Goal: Use online tool/utility: Utilize a website feature to perform a specific function

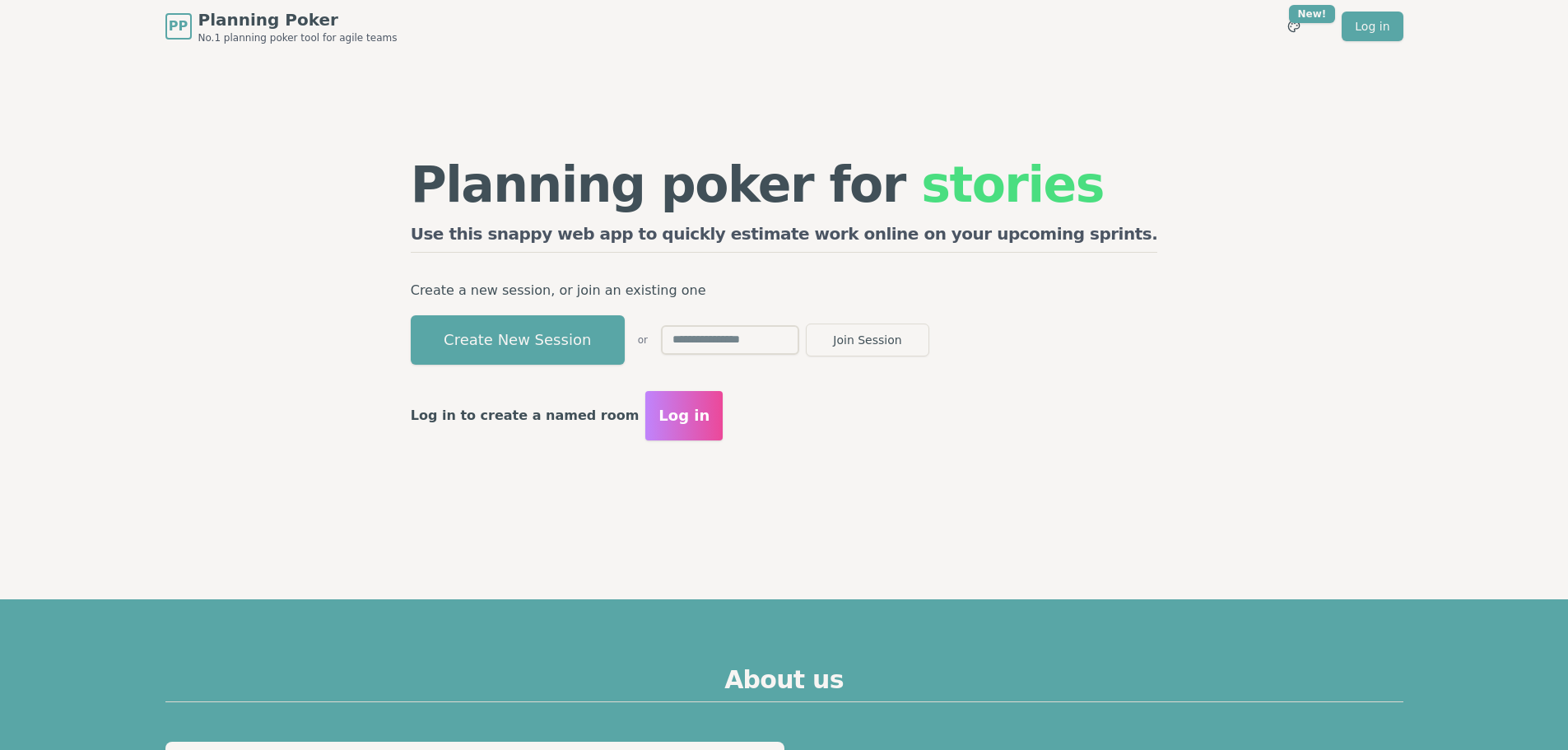
click at [1315, 466] on div "Planning poker for stories Use this snappy web app to quickly estimate work onl…" at bounding box center [784, 300] width 1264 height 494
drag, startPoint x: 338, startPoint y: 461, endPoint x: 319, endPoint y: 462, distance: 19.0
click at [336, 461] on div "Planning poker for epics Use this snappy web app to quickly estimate work onlin…" at bounding box center [784, 300] width 1264 height 494
click at [586, 319] on button "Create New Session" at bounding box center [517, 339] width 214 height 49
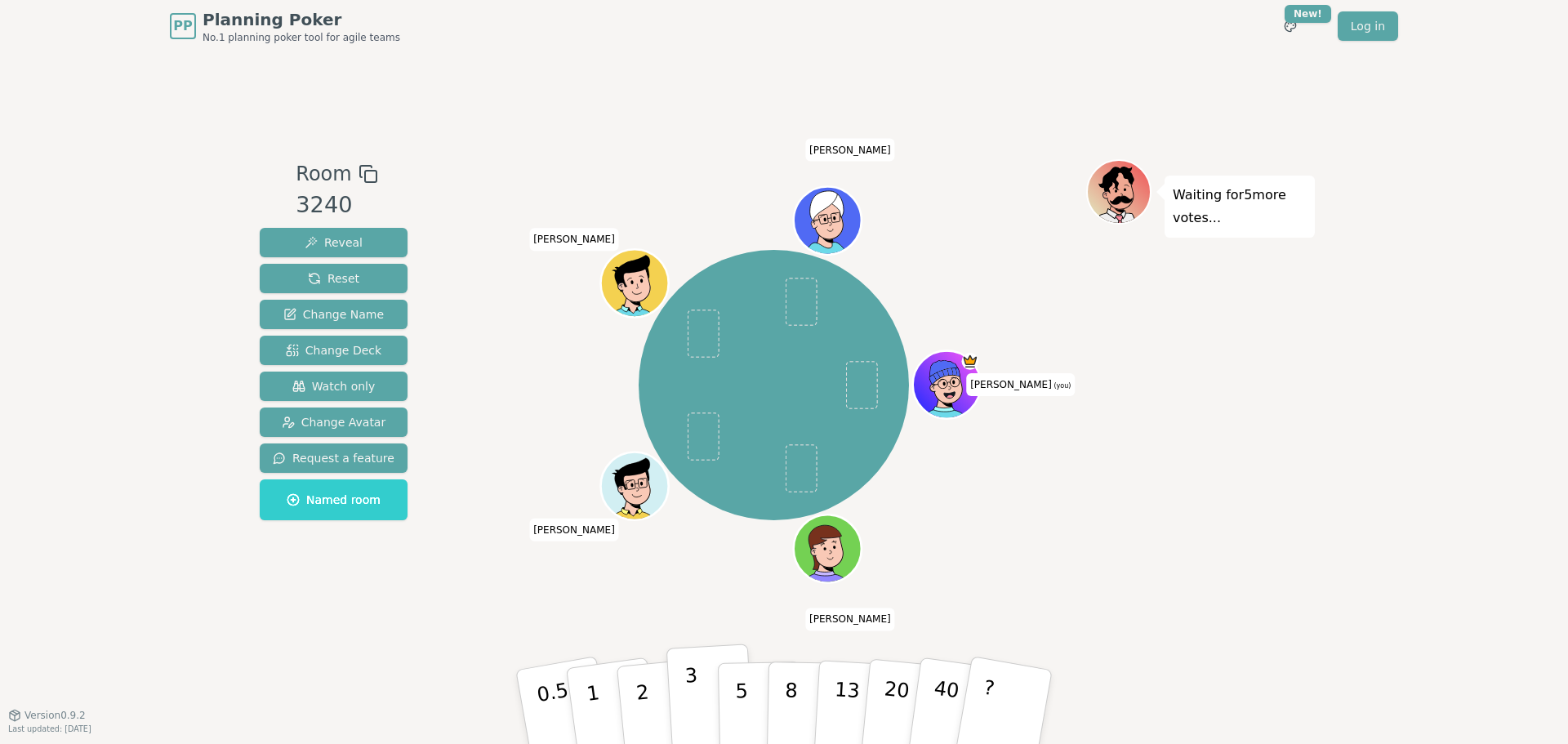
click at [689, 684] on p "3" at bounding box center [693, 709] width 18 height 89
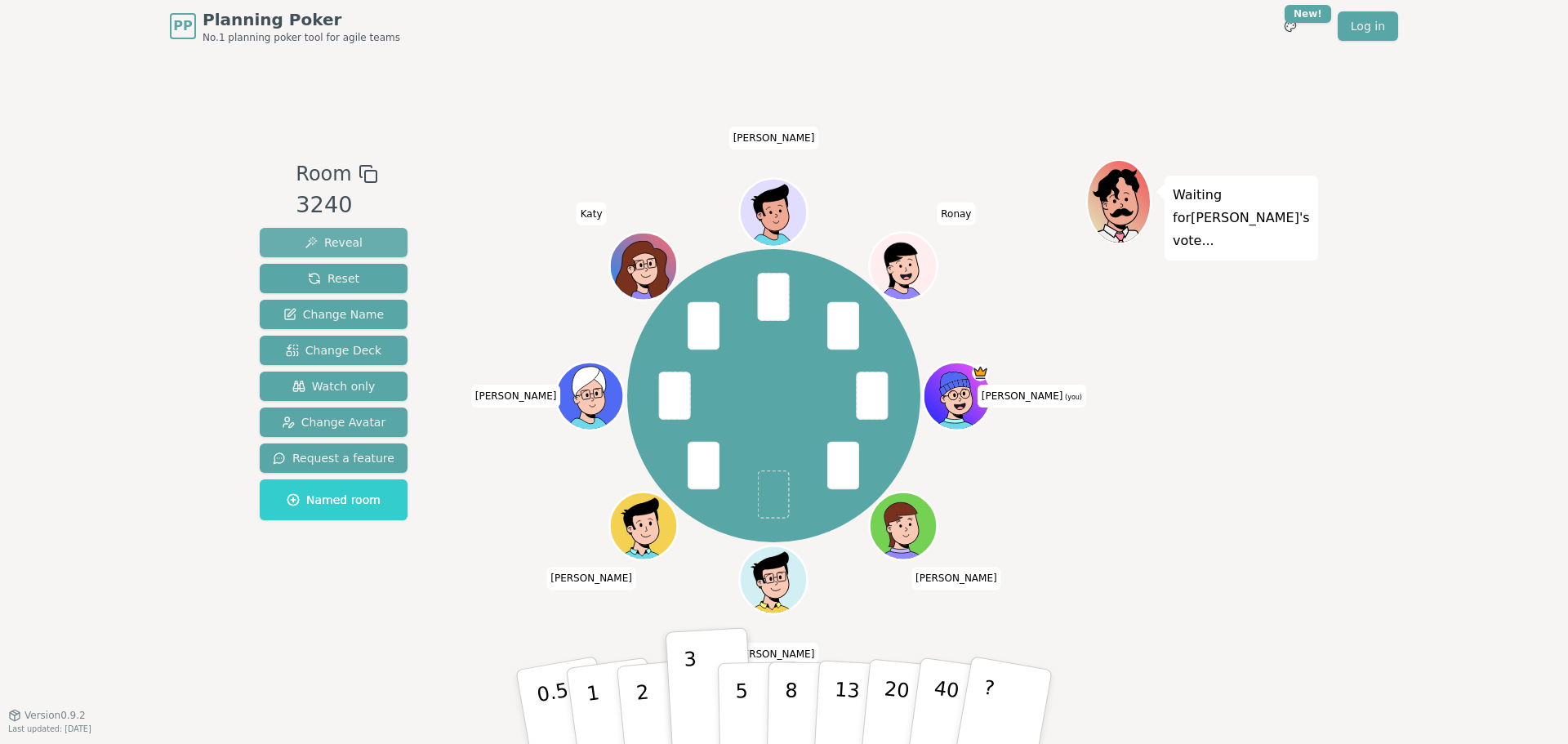
click at [350, 246] on span "Reveal" at bounding box center [334, 242] width 58 height 16
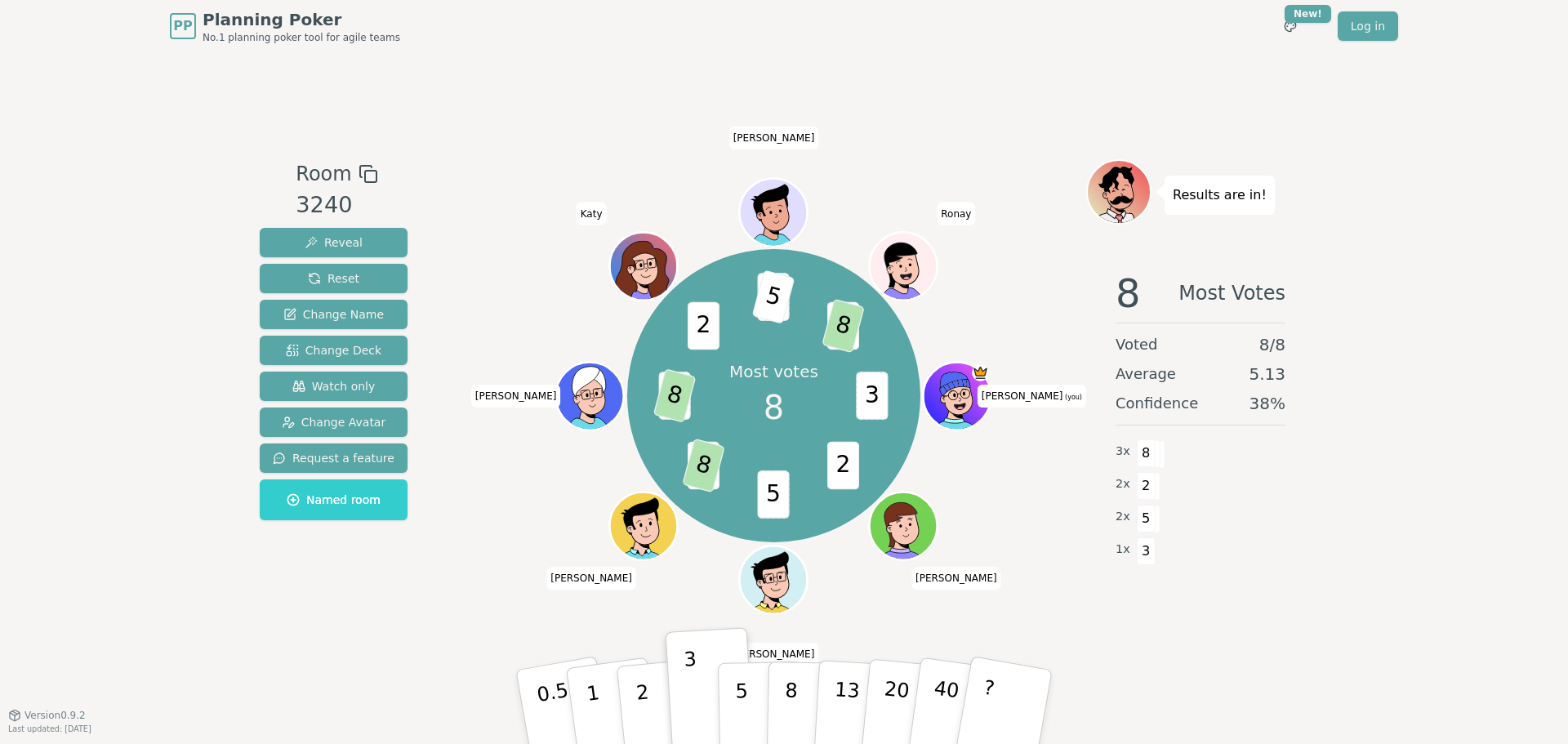
click at [914, 99] on div "Room 3240 Reveal Reset Change Name Change Deck Watch only Change Avatar Request…" at bounding box center [784, 383] width 1061 height 662
click at [350, 275] on span "Reset" at bounding box center [333, 278] width 52 height 16
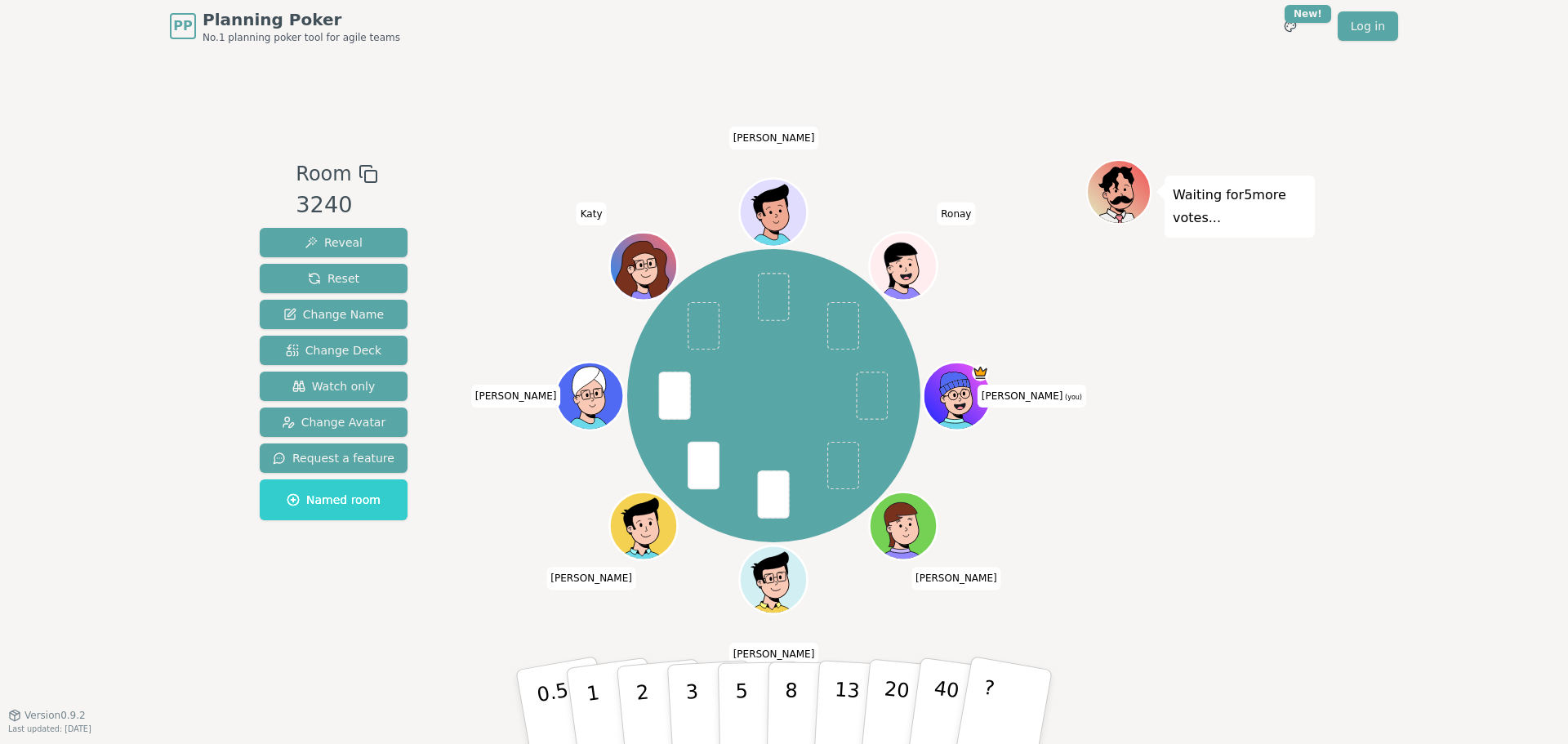
click at [678, 406] on span at bounding box center [674, 397] width 32 height 48
click at [856, 697] on button "13" at bounding box center [858, 707] width 89 height 127
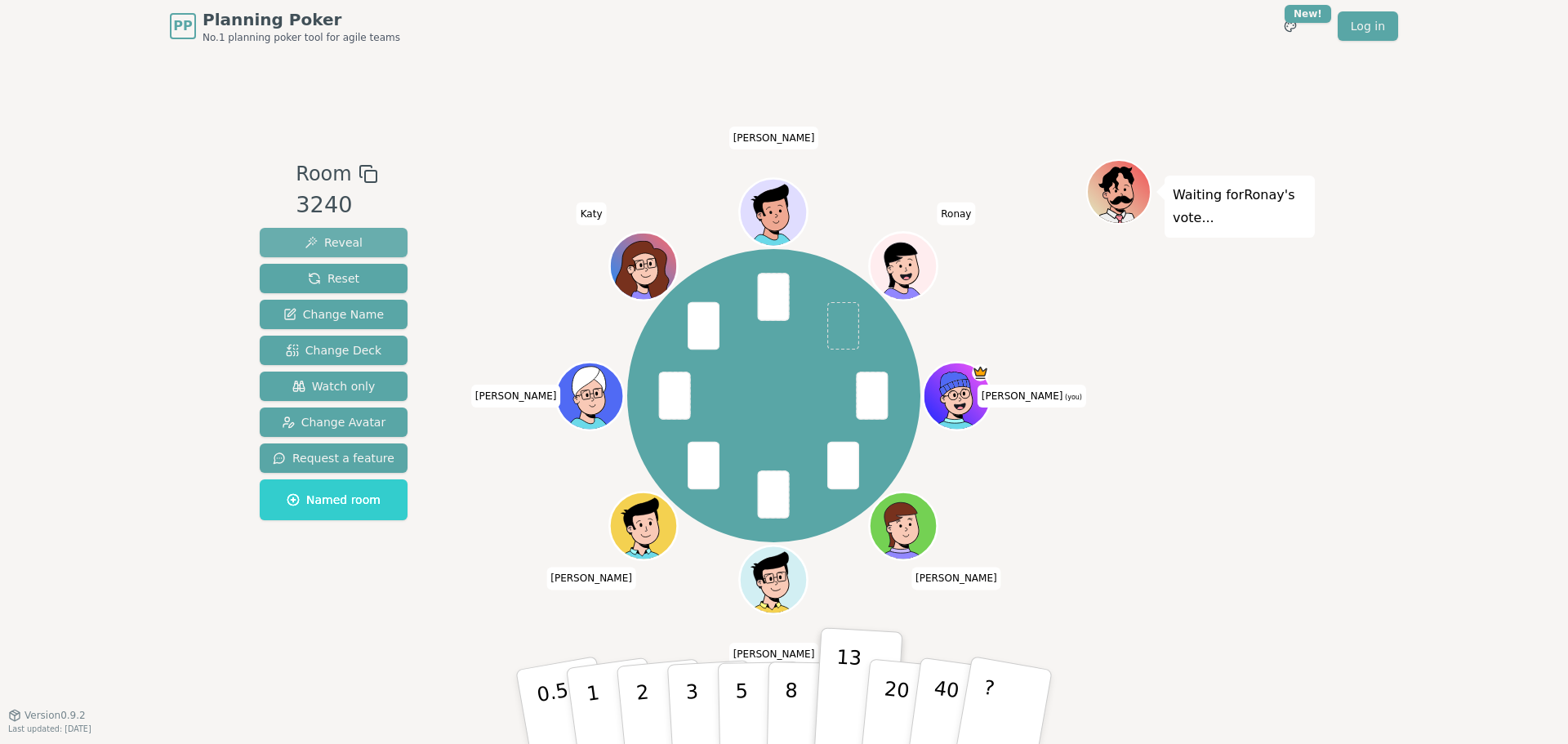
click at [337, 241] on span "Reveal" at bounding box center [334, 242] width 58 height 16
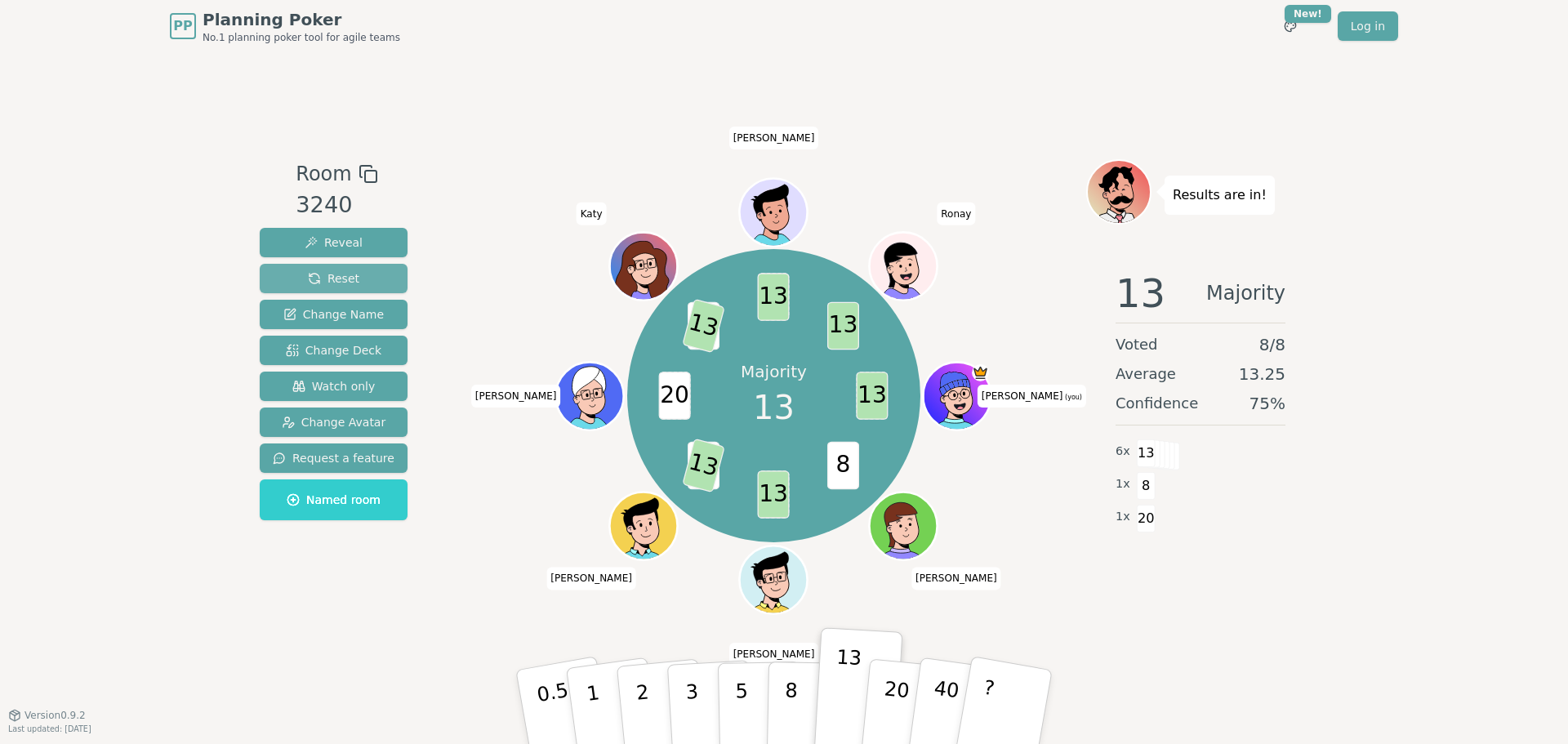
click at [370, 277] on button "Reset" at bounding box center [333, 278] width 148 height 29
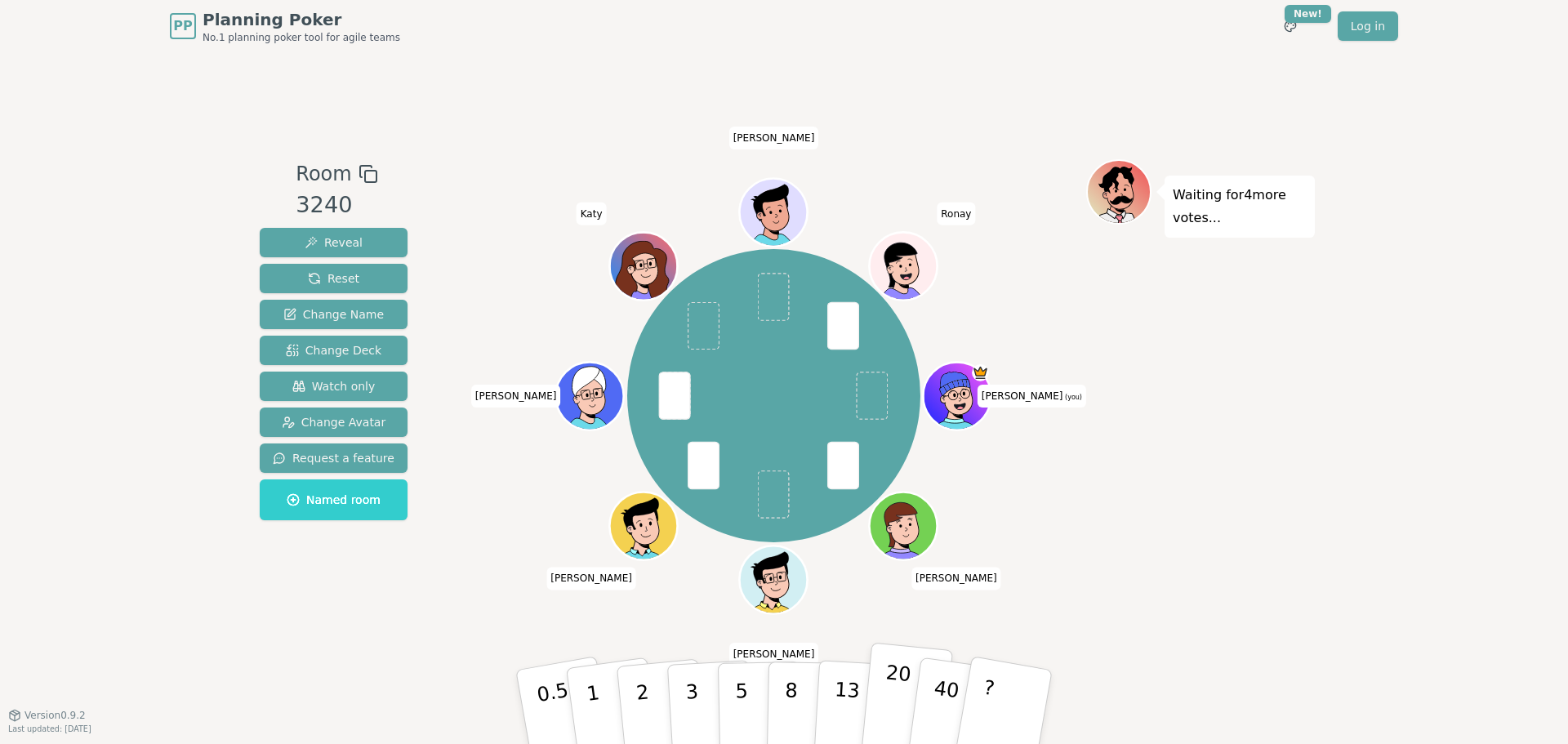
drag, startPoint x: 787, startPoint y: 693, endPoint x: 881, endPoint y: 693, distance: 94.0
click at [787, 693] on p "8" at bounding box center [791, 723] width 14 height 88
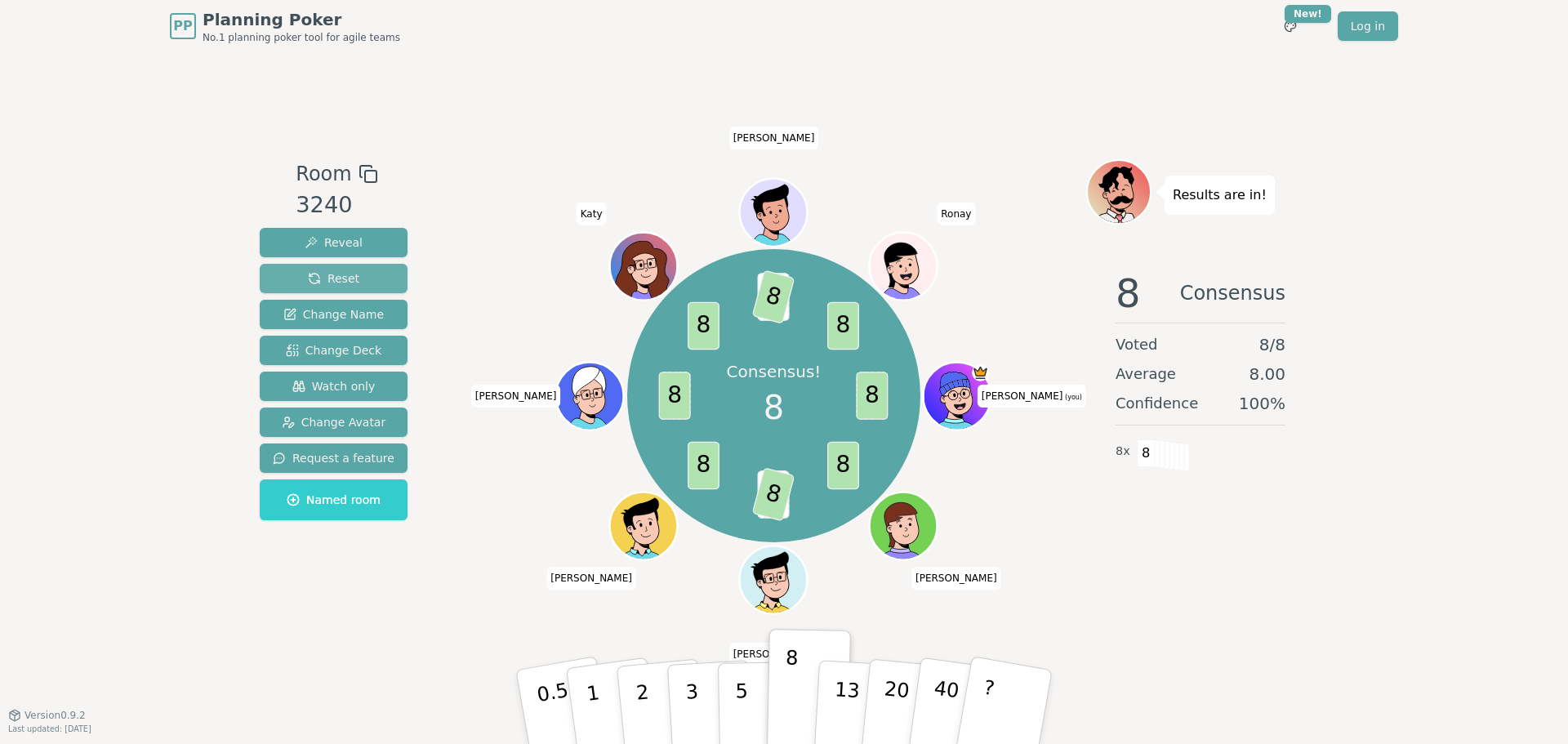
click at [370, 281] on button "Reset" at bounding box center [333, 278] width 148 height 29
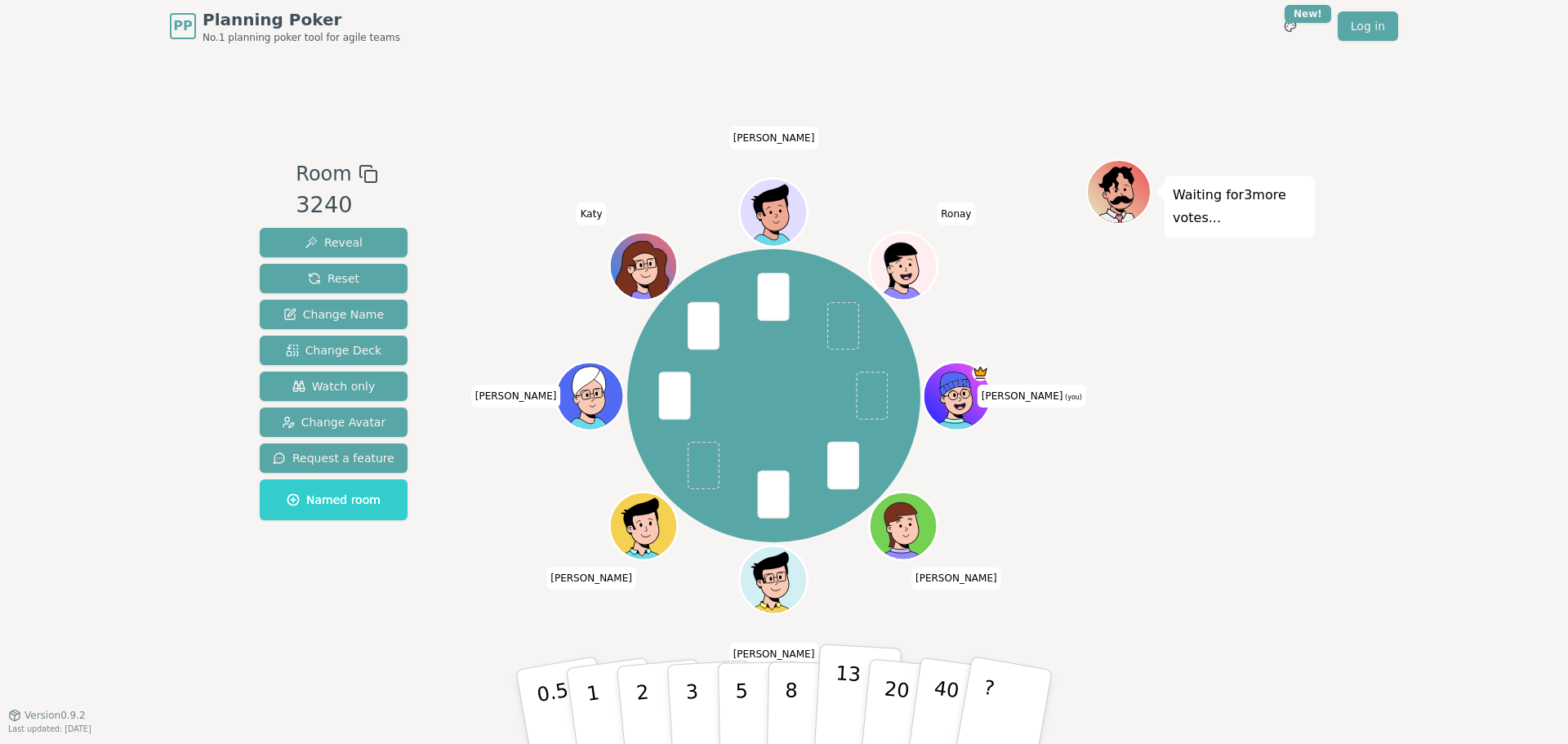
click at [845, 698] on p "13" at bounding box center [846, 706] width 30 height 90
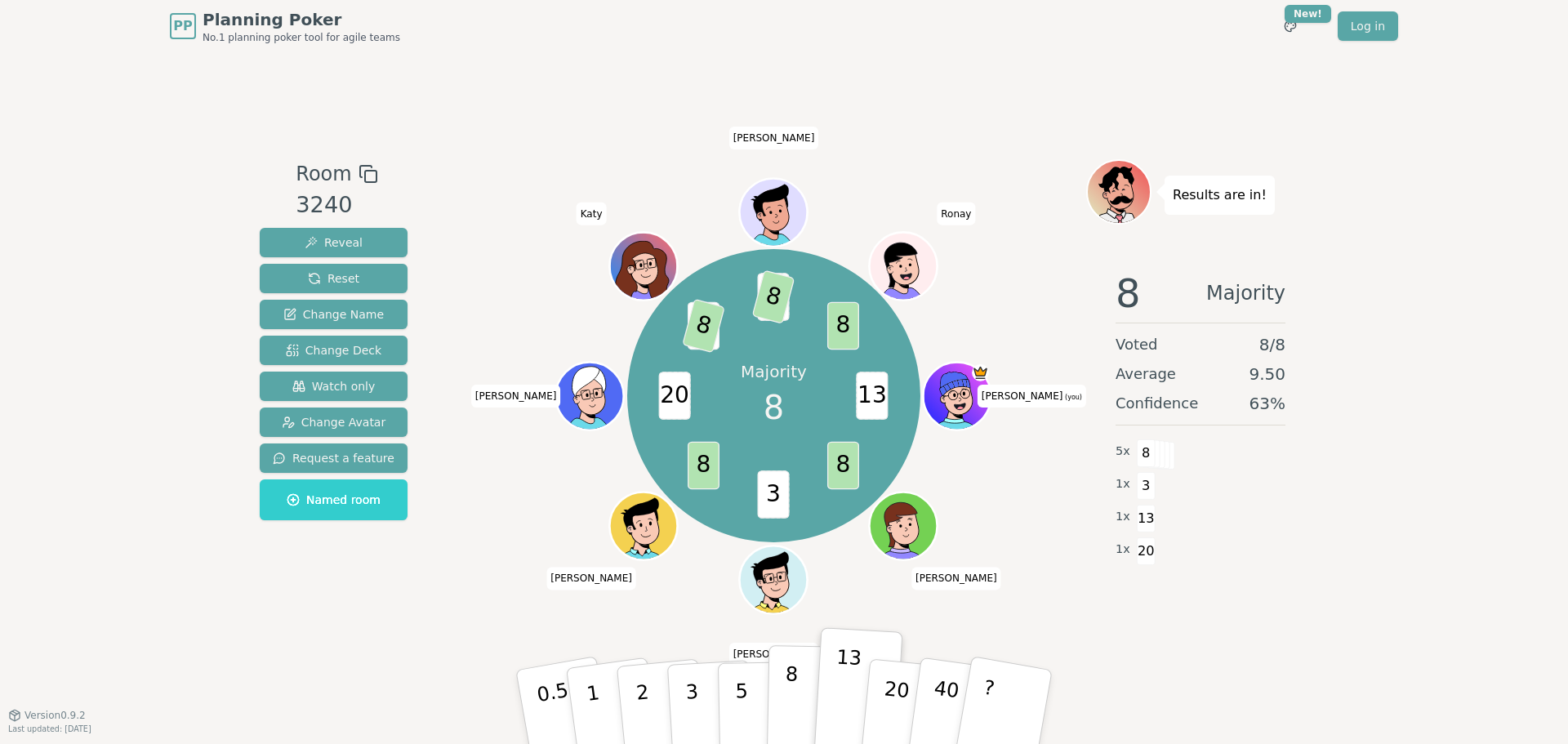
click at [799, 691] on button "8" at bounding box center [809, 707] width 84 height 125
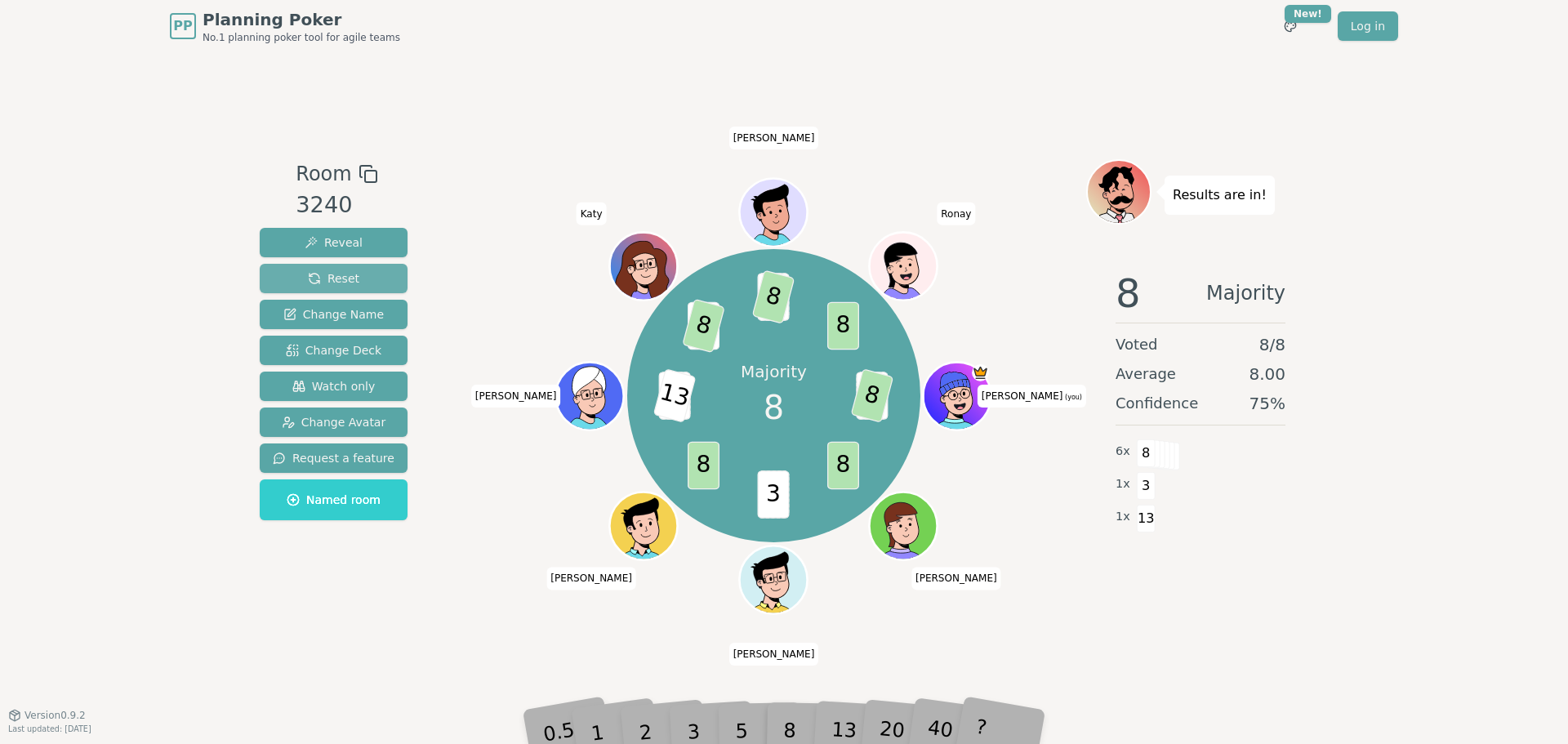
click at [342, 277] on span "Reset" at bounding box center [333, 278] width 52 height 16
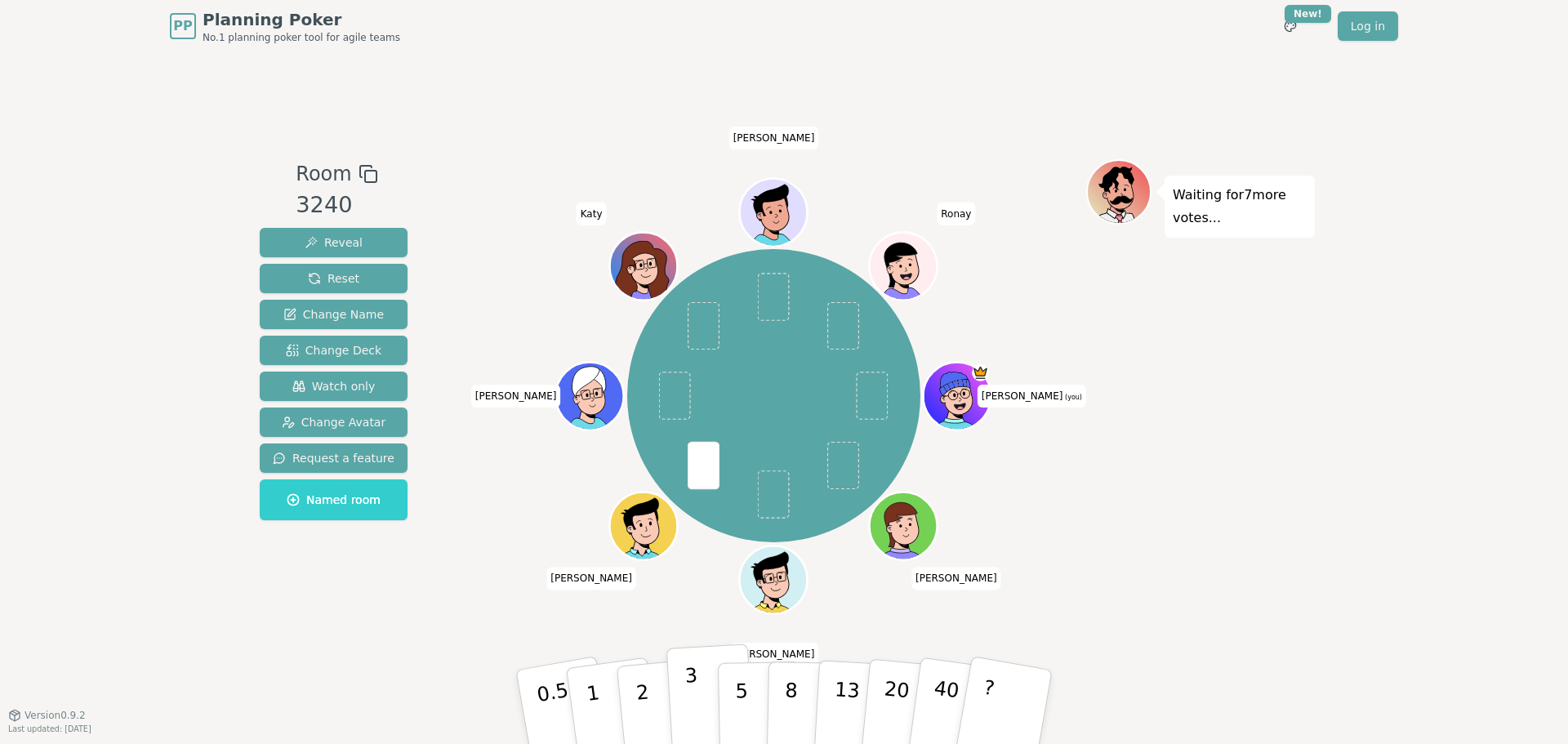
click at [695, 686] on p "3" at bounding box center [693, 709] width 18 height 89
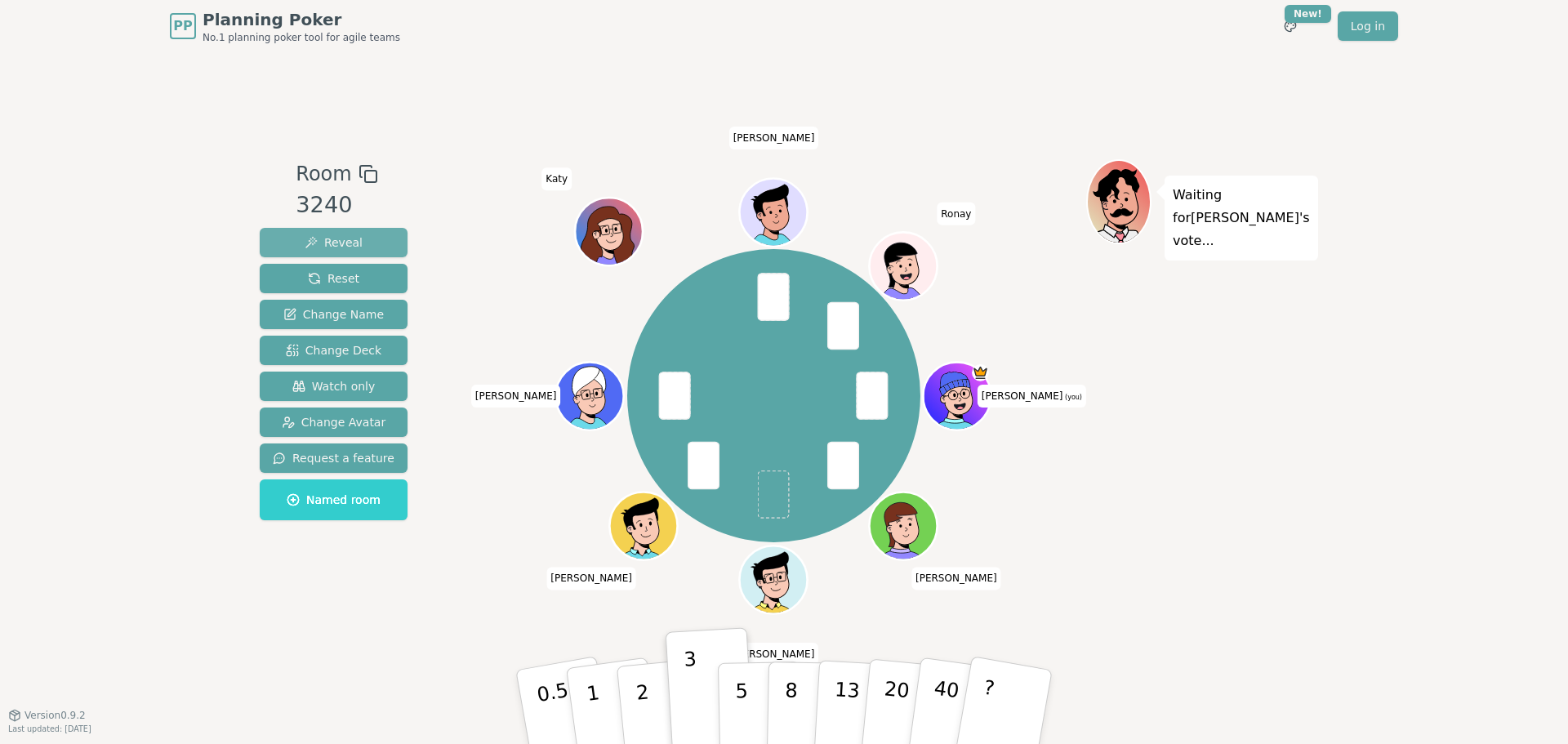
click at [322, 245] on span "Reveal" at bounding box center [334, 242] width 58 height 16
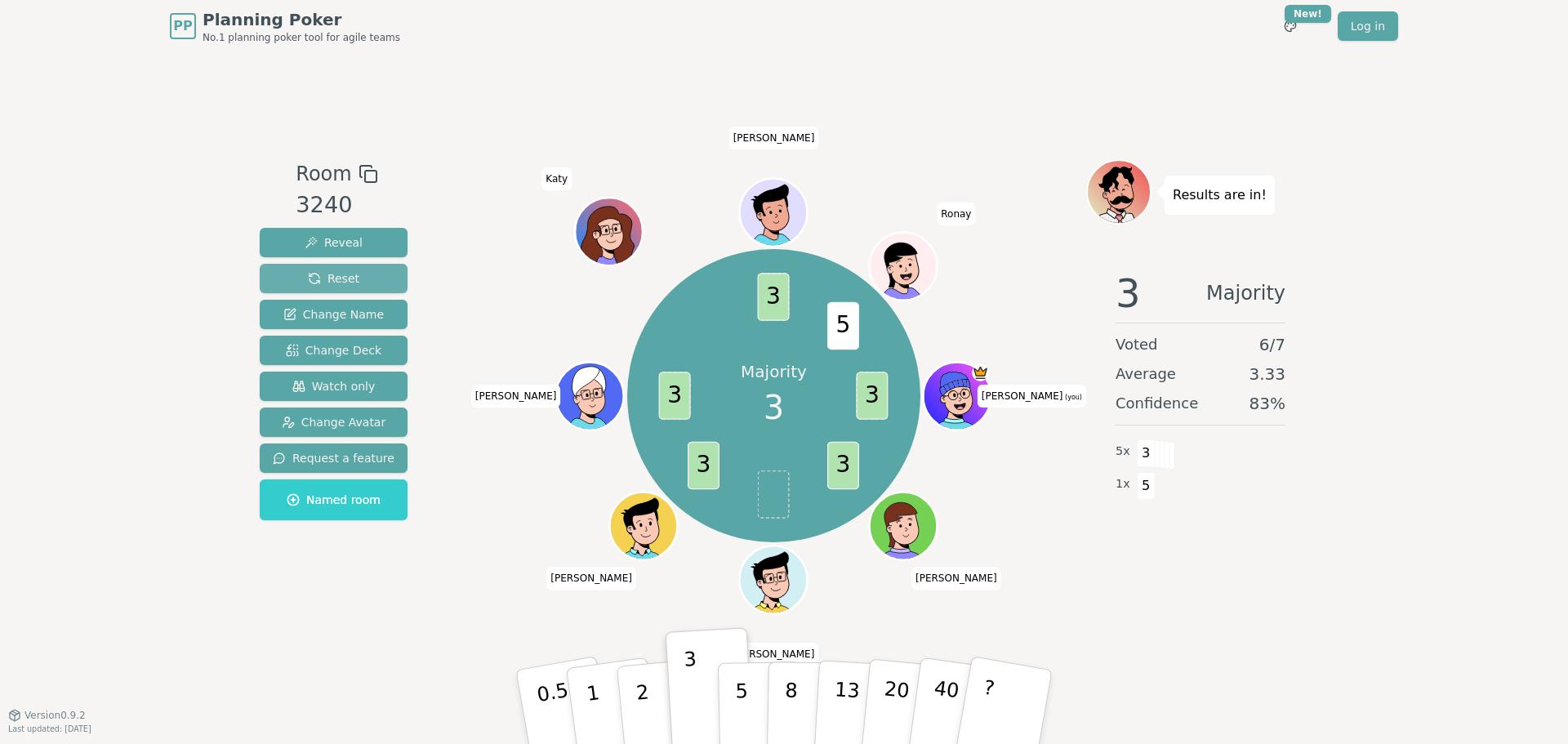
click at [320, 278] on span "Reset" at bounding box center [333, 278] width 52 height 16
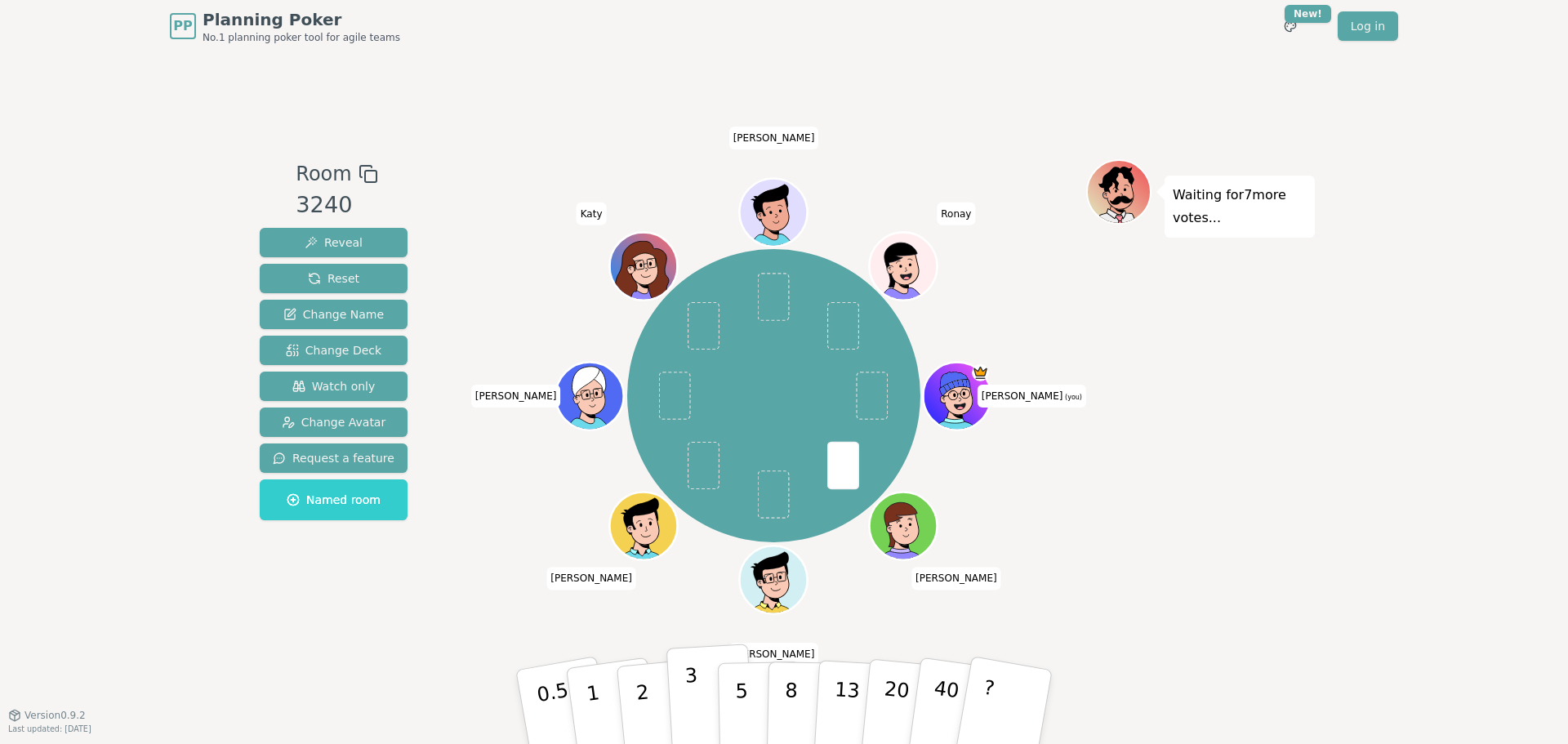
click at [690, 684] on p "3" at bounding box center [693, 709] width 18 height 89
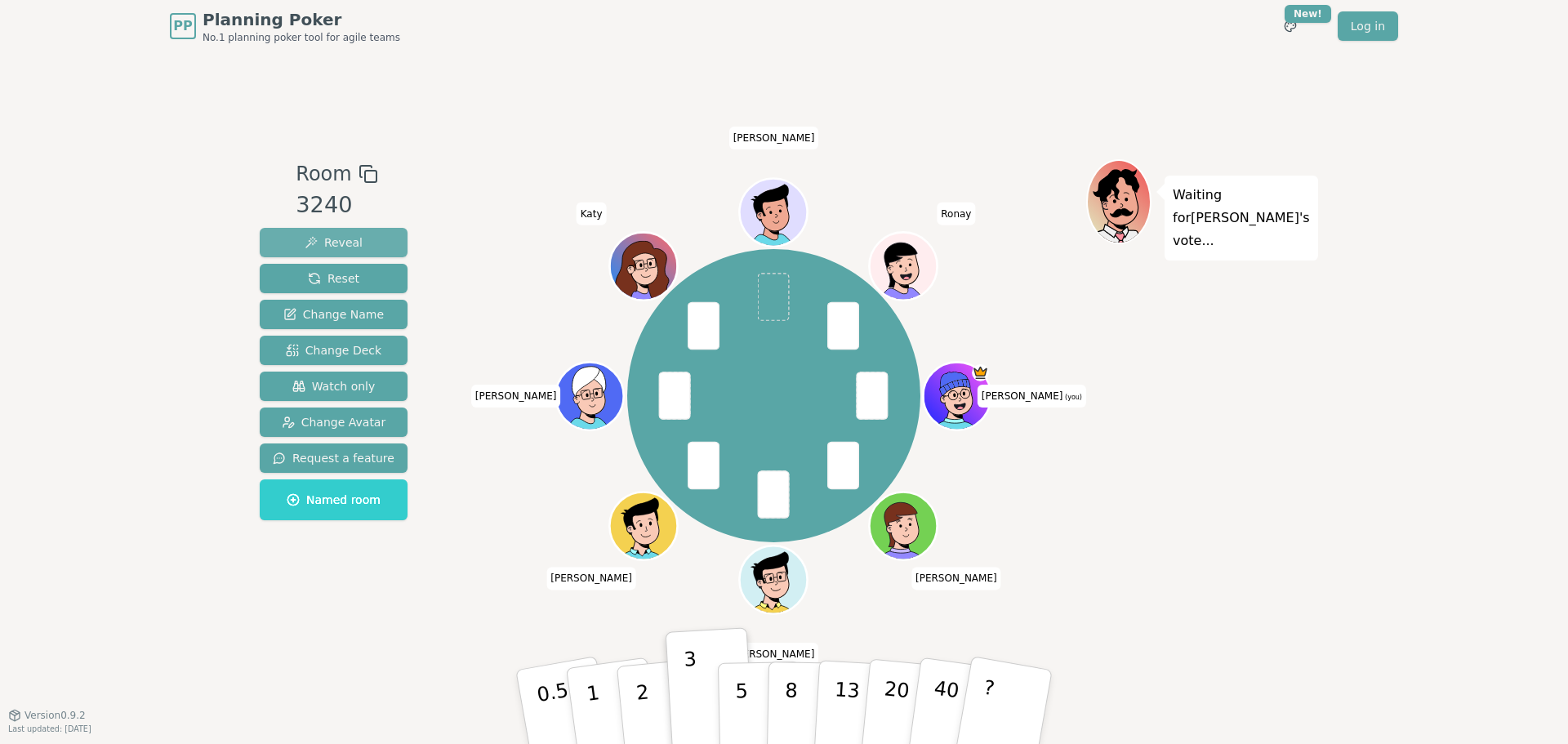
click at [338, 241] on span "Reveal" at bounding box center [334, 242] width 58 height 16
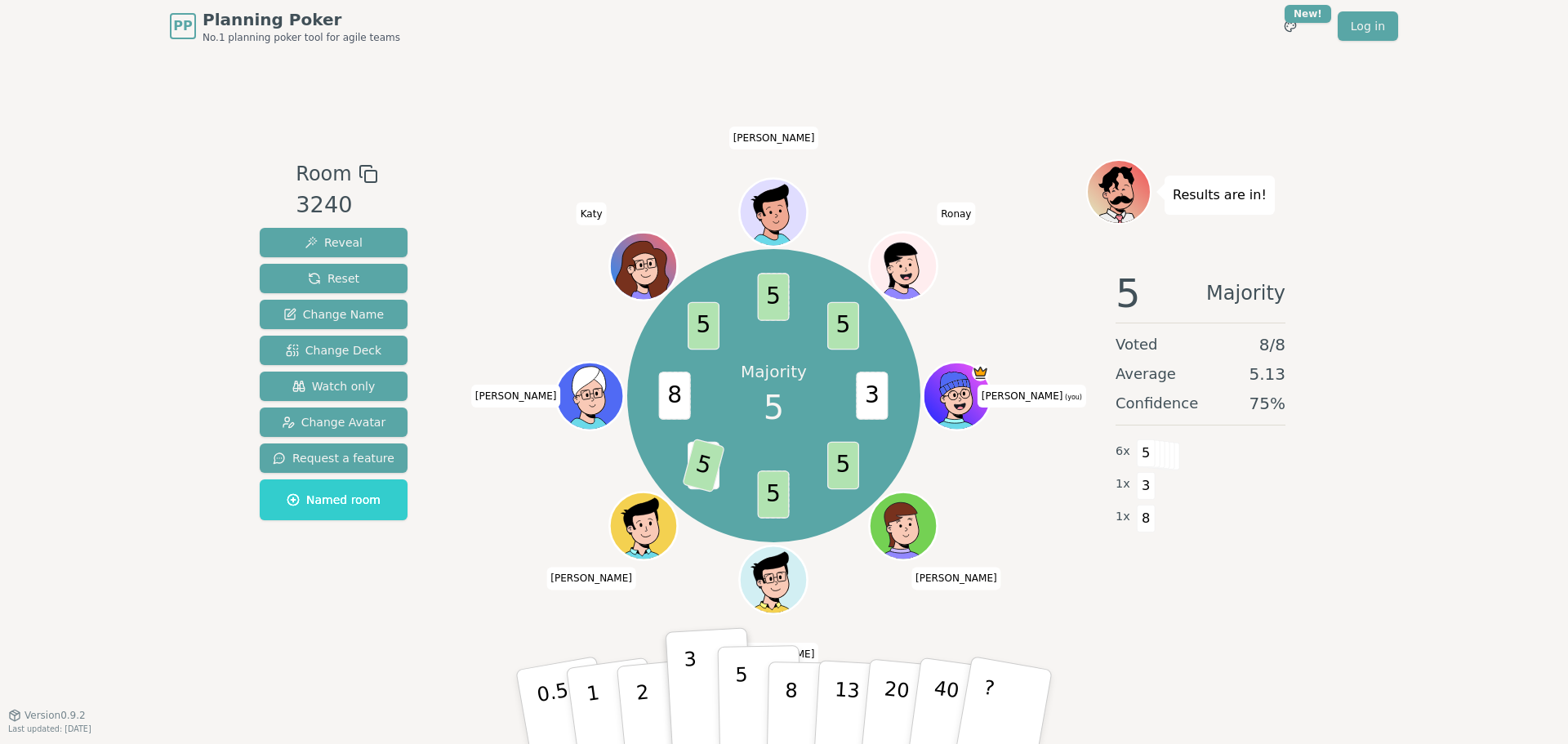
click at [753, 689] on button "5" at bounding box center [760, 707] width 84 height 125
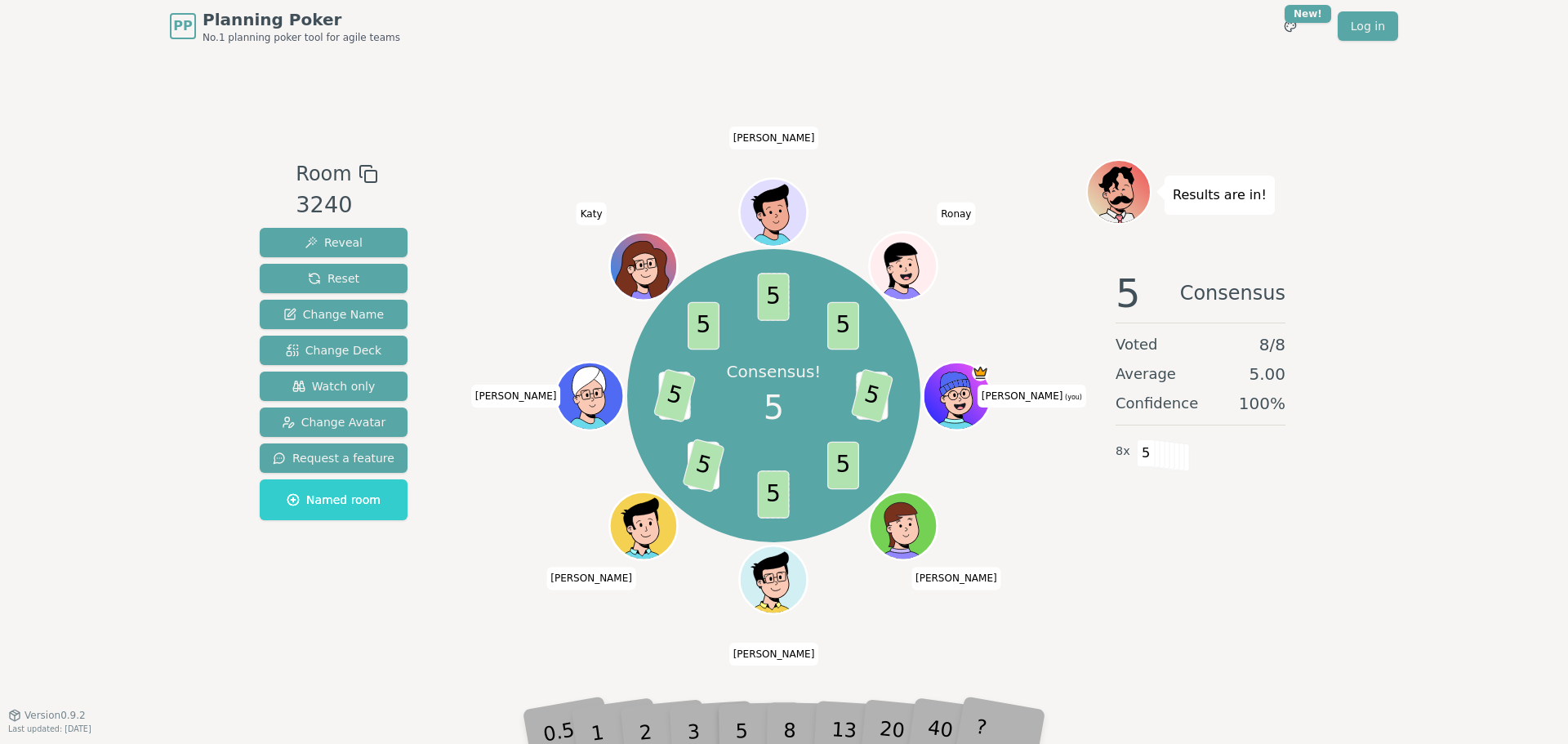
click at [1307, 544] on div "5 Consensus Voted 8 / 8 Average 5.00 Confidence 100 % 8 x 5" at bounding box center [1200, 421] width 228 height 326
